Goal: Information Seeking & Learning: Find specific fact

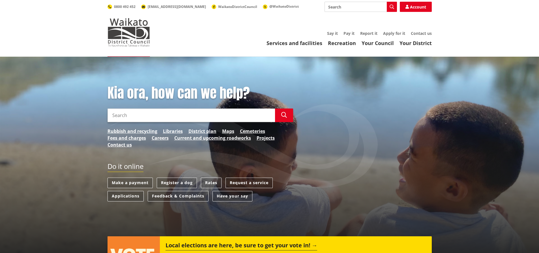
click at [174, 116] on input "Search" at bounding box center [190, 115] width 167 height 14
type input "RID"
click at [286, 116] on icon "button" at bounding box center [284, 115] width 6 height 6
click at [378, 44] on link "Your Council" at bounding box center [377, 43] width 32 height 7
click at [216, 178] on link "Rates" at bounding box center [211, 182] width 21 height 10
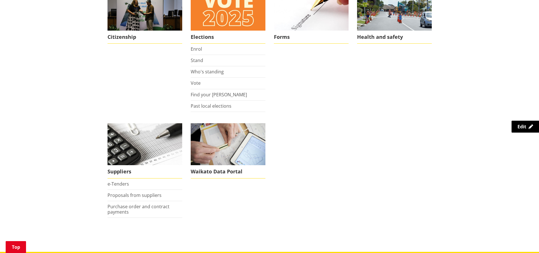
scroll to position [537, 0]
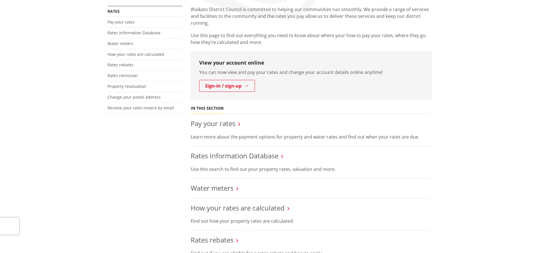
scroll to position [141, 0]
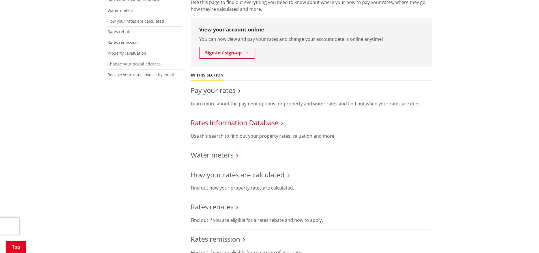
click at [235, 120] on link "Rates Information Database" at bounding box center [235, 122] width 88 height 9
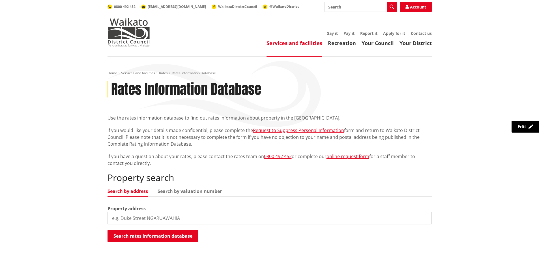
click at [173, 217] on input "search" at bounding box center [269, 218] width 324 height 12
type input "820 Findlay Road"
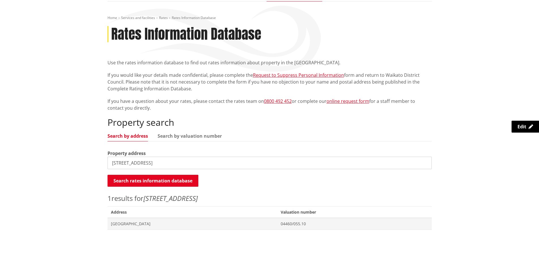
scroll to position [141, 0]
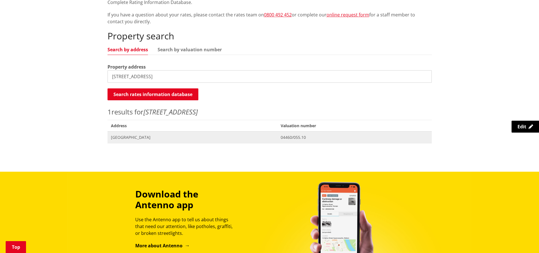
click at [149, 136] on span "[GEOGRAPHIC_DATA]" at bounding box center [192, 137] width 163 height 6
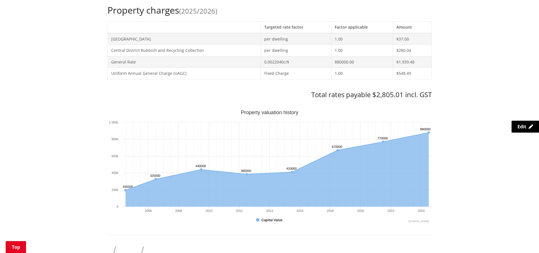
scroll to position [226, 0]
